Goal: Navigation & Orientation: Find specific page/section

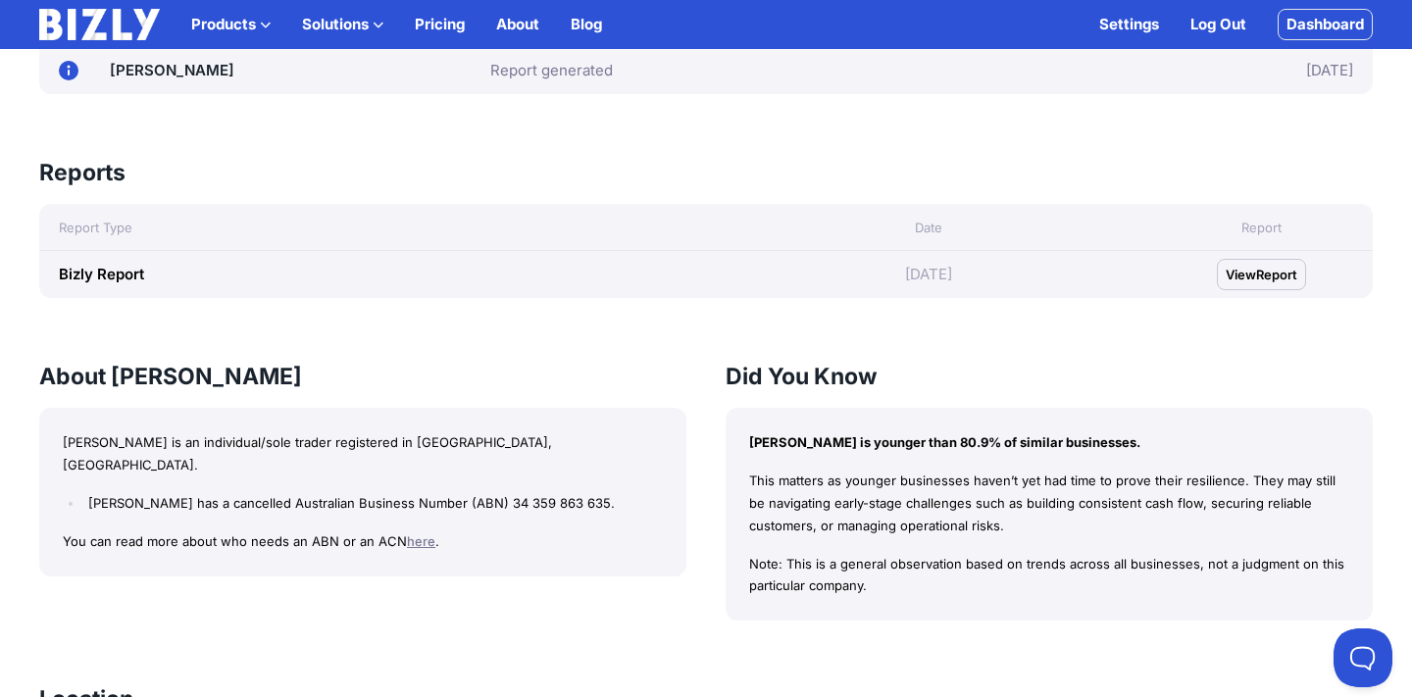
scroll to position [755, 0]
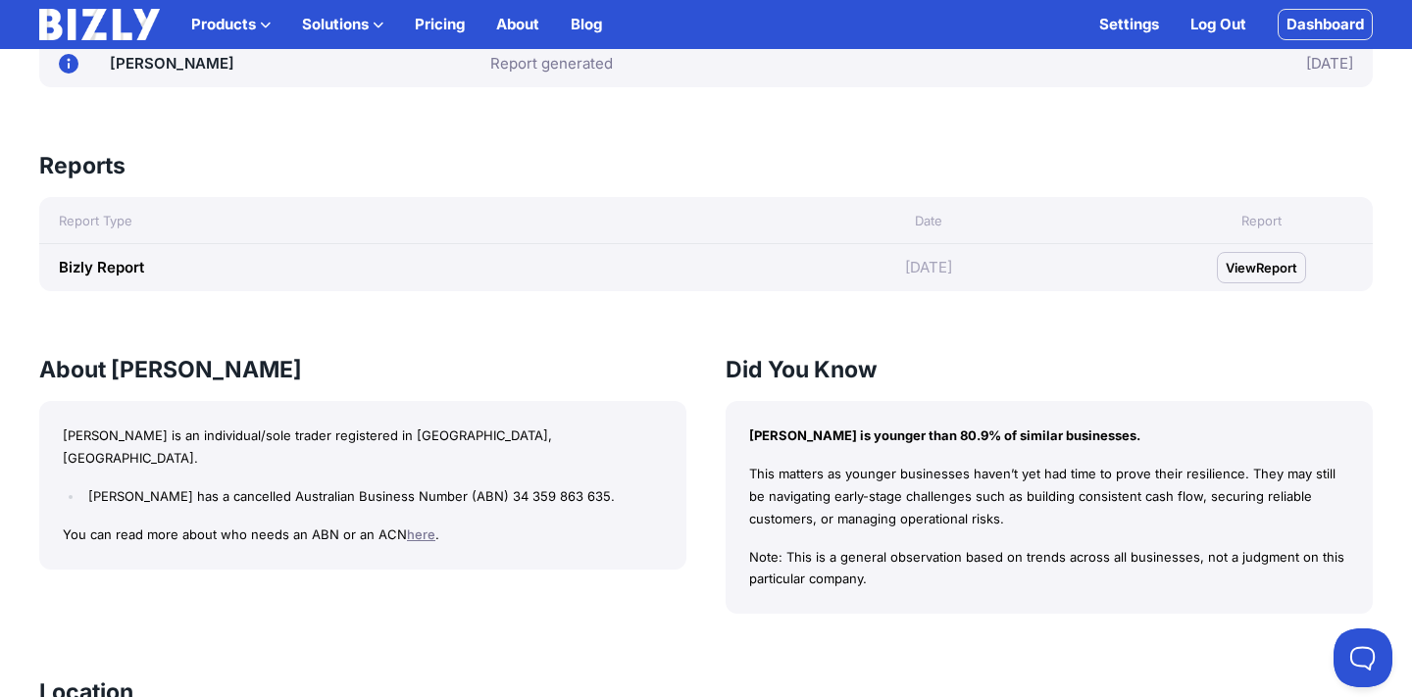
click at [1264, 254] on link "View Report" at bounding box center [1261, 267] width 89 height 31
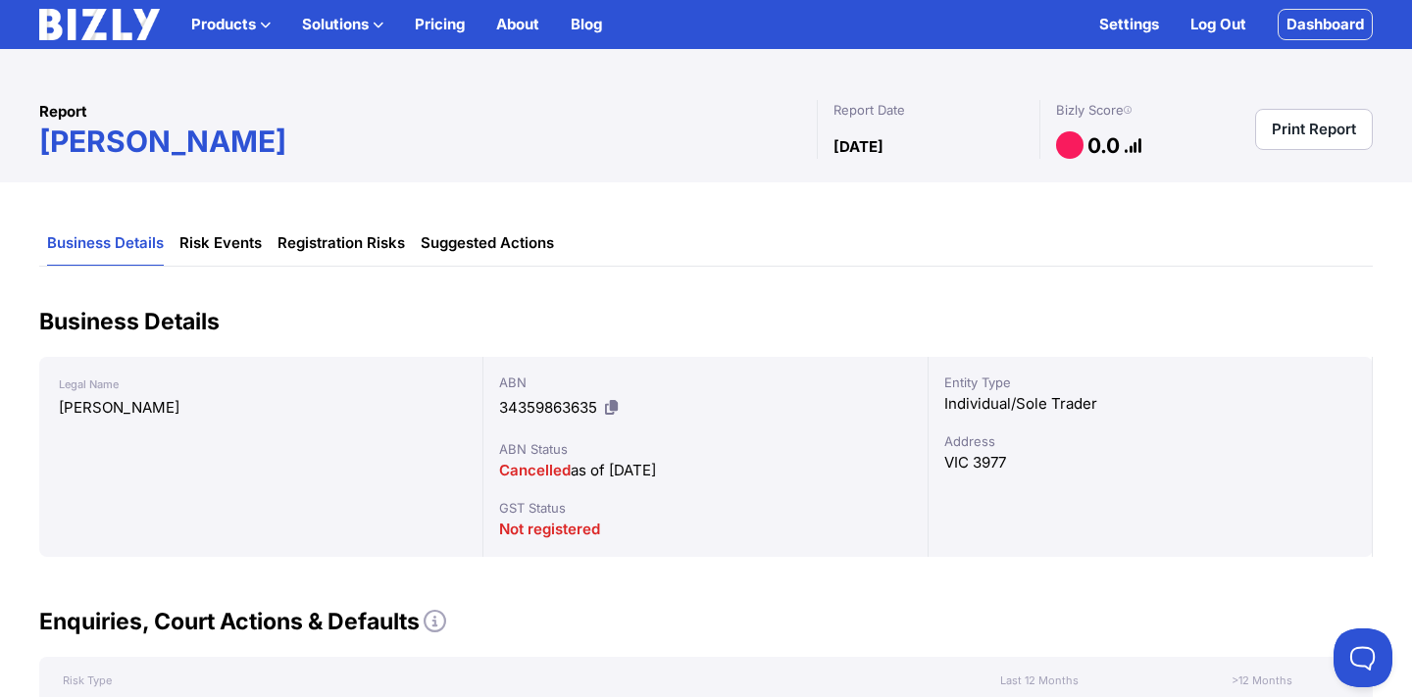
click at [1314, 23] on link "Dashboard" at bounding box center [1324, 24] width 95 height 31
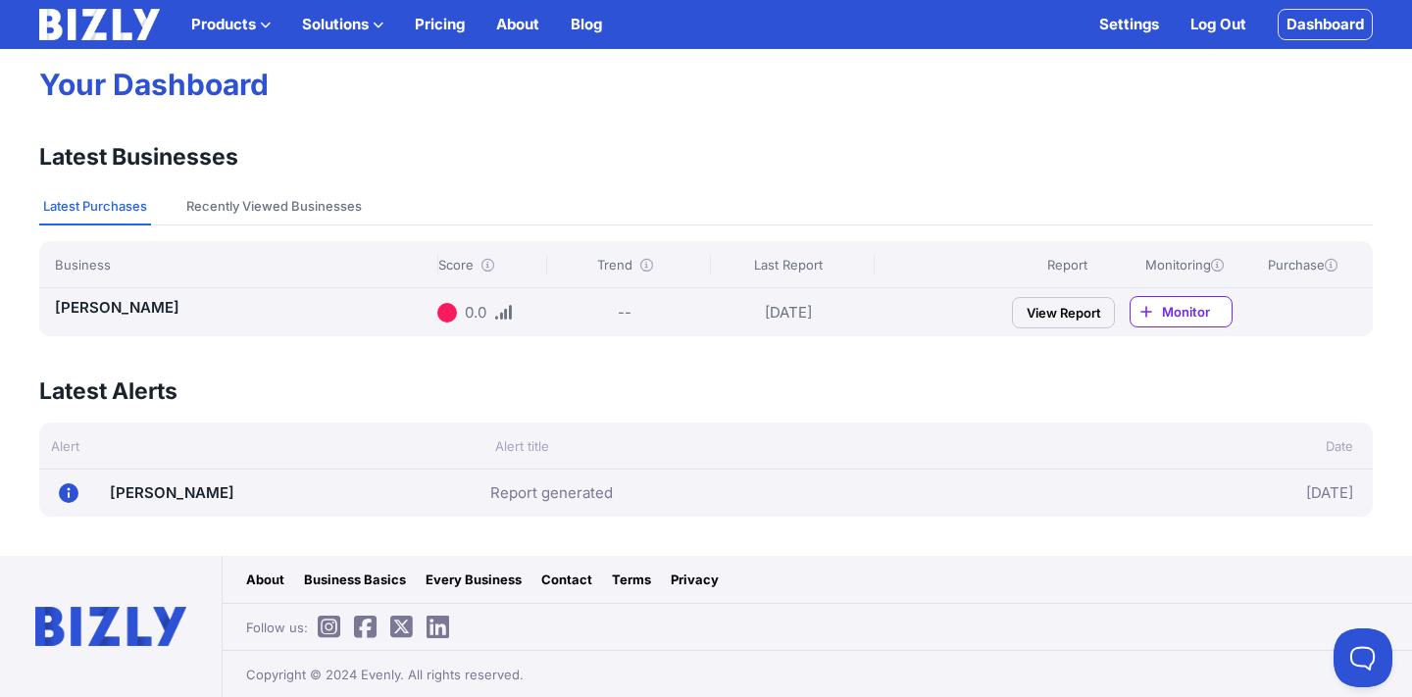
scroll to position [122, 0]
click at [301, 197] on button "Recently Viewed Businesses" at bounding box center [273, 206] width 183 height 37
click at [245, 207] on button "Recently Viewed Businesses" at bounding box center [273, 206] width 183 height 37
click at [116, 210] on button "Latest Purchases" at bounding box center [95, 206] width 112 height 37
